Goal: Information Seeking & Learning: Learn about a topic

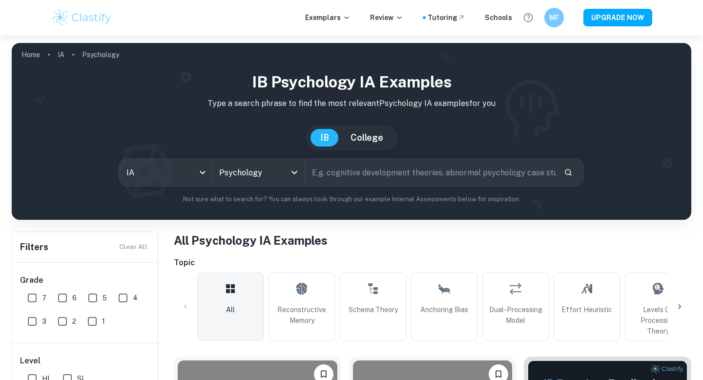
scroll to position [202, 0]
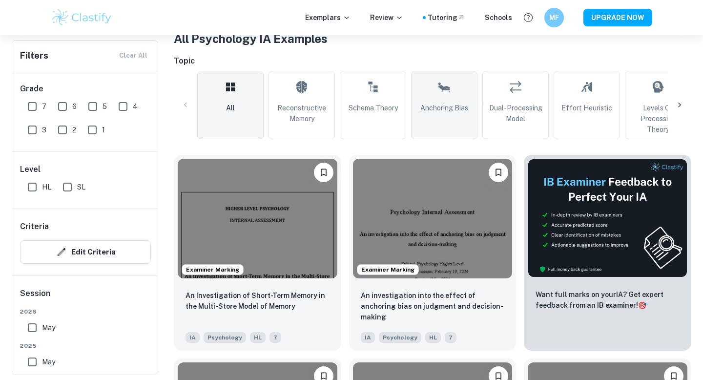
click at [444, 119] on link "Anchoring Bias" at bounding box center [444, 105] width 66 height 68
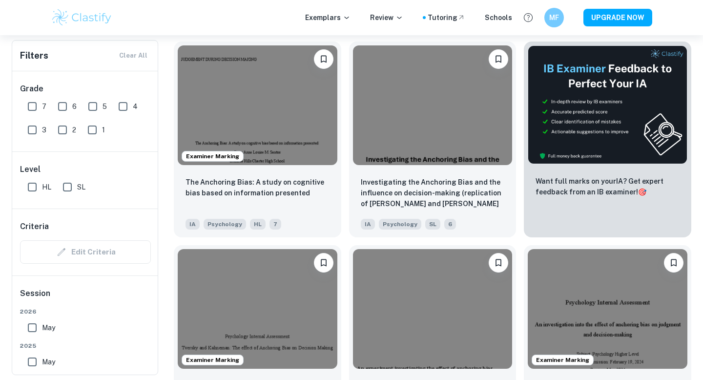
scroll to position [440, 0]
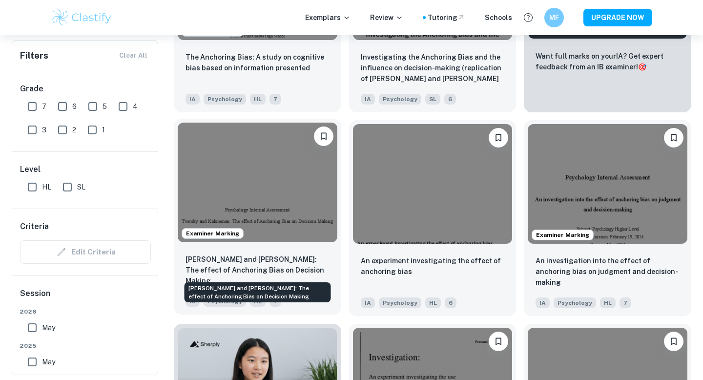
click at [308, 264] on p "[PERSON_NAME] and [PERSON_NAME]: The effect of Anchoring Bias on Decision Making" at bounding box center [258, 270] width 144 height 32
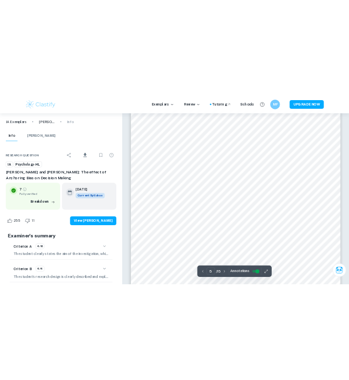
scroll to position [2561, 0]
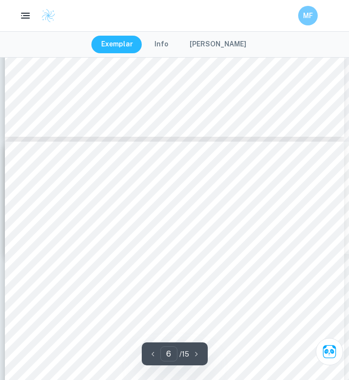
type input "5"
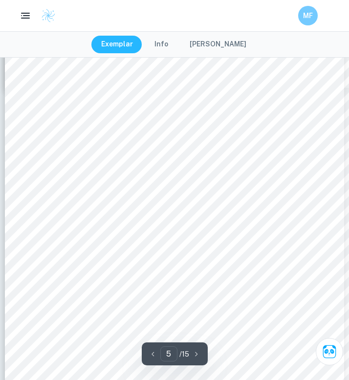
scroll to position [2167, 0]
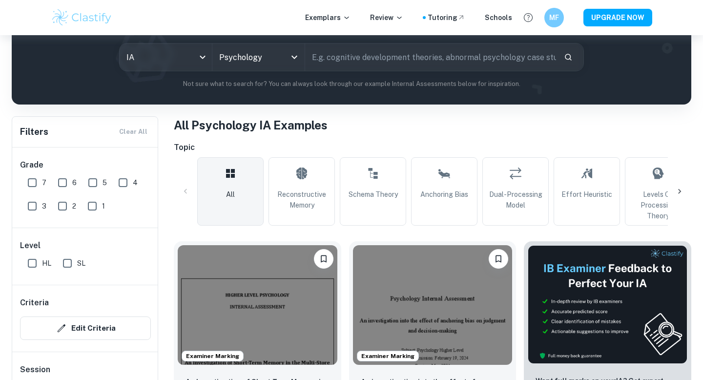
scroll to position [276, 0]
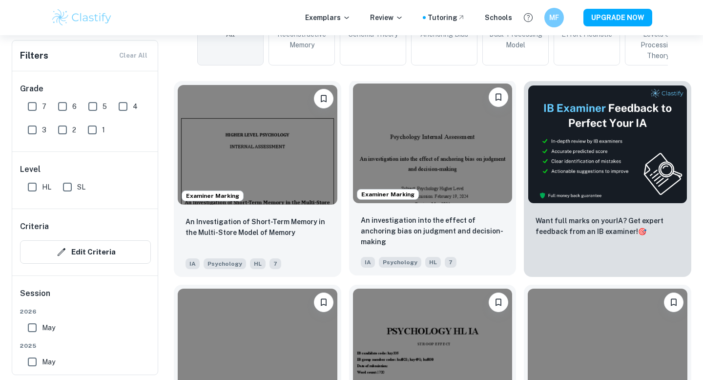
click at [398, 156] on img at bounding box center [433, 144] width 160 height 120
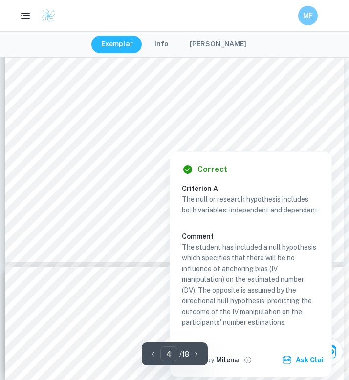
scroll to position [1705, 0]
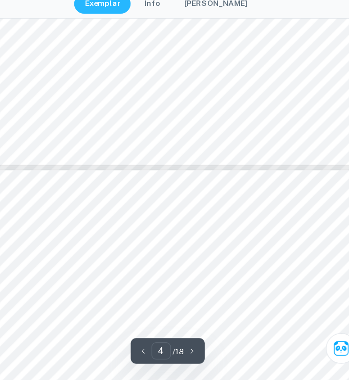
type input "5"
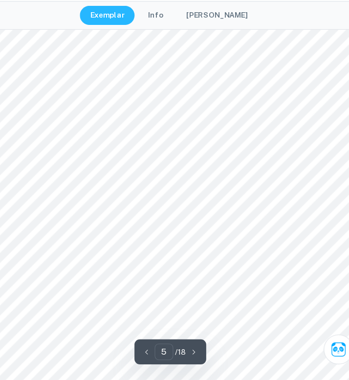
scroll to position [1950, 0]
